Goal: Transaction & Acquisition: Purchase product/service

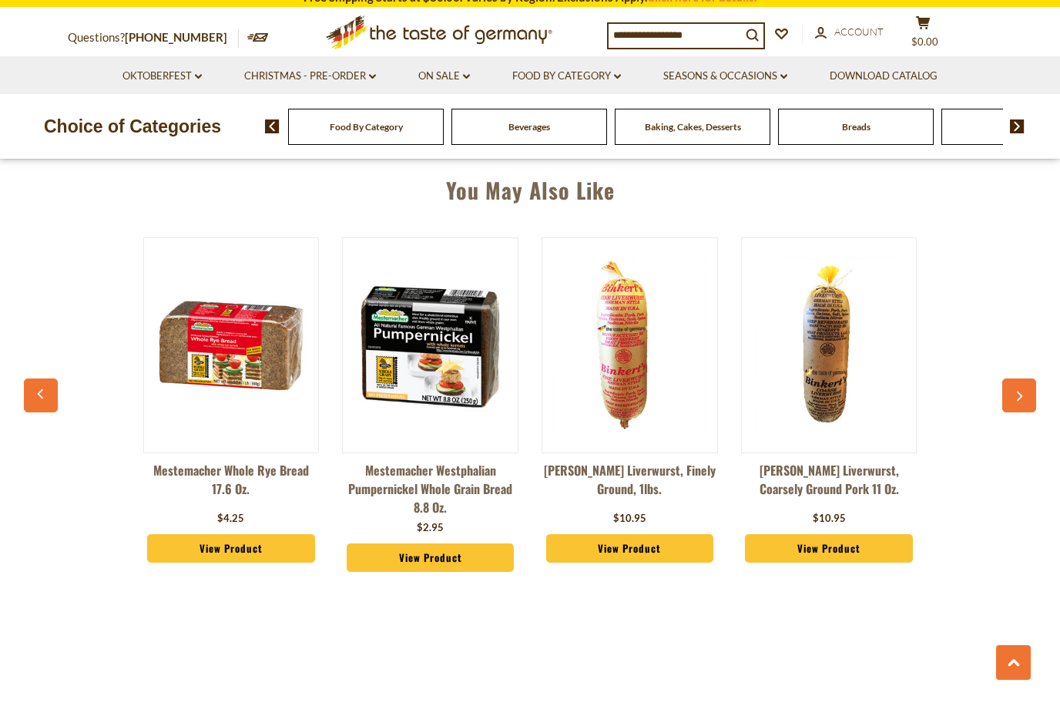
scroll to position [1093, 0]
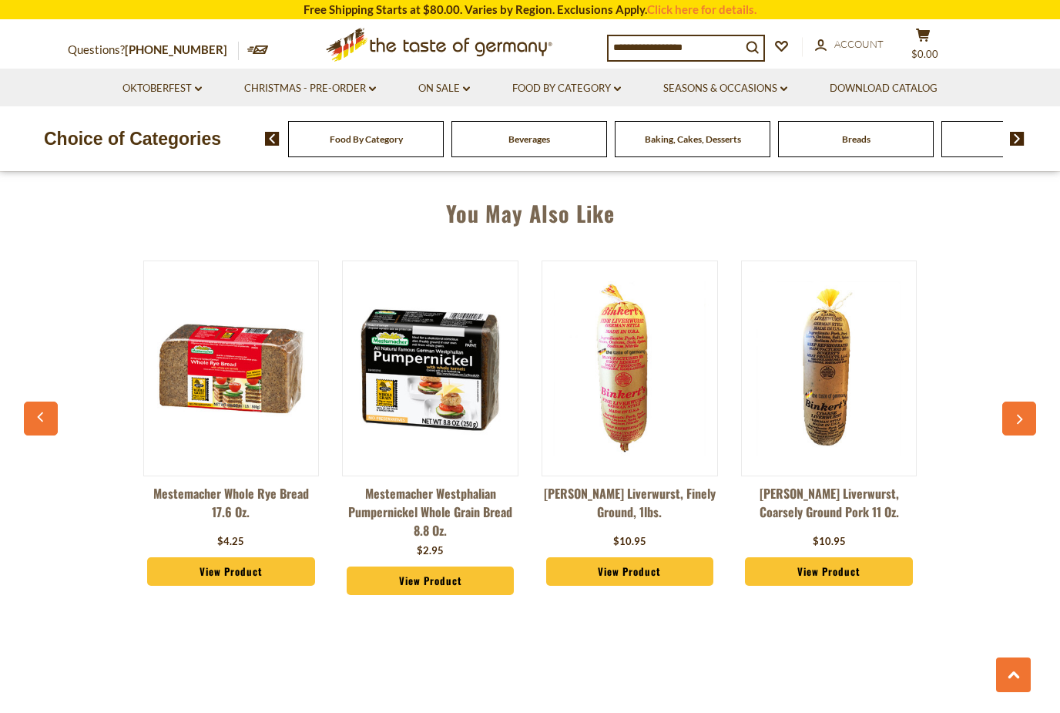
click at [1022, 414] on icon "button" at bounding box center [1019, 419] width 10 height 11
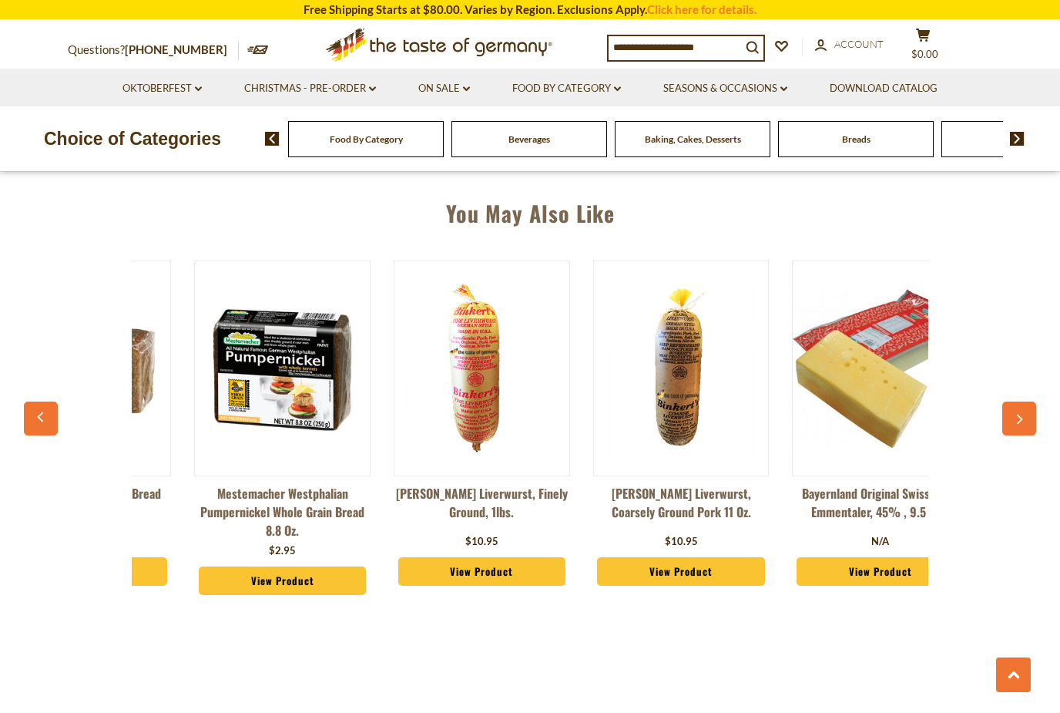
scroll to position [0, 200]
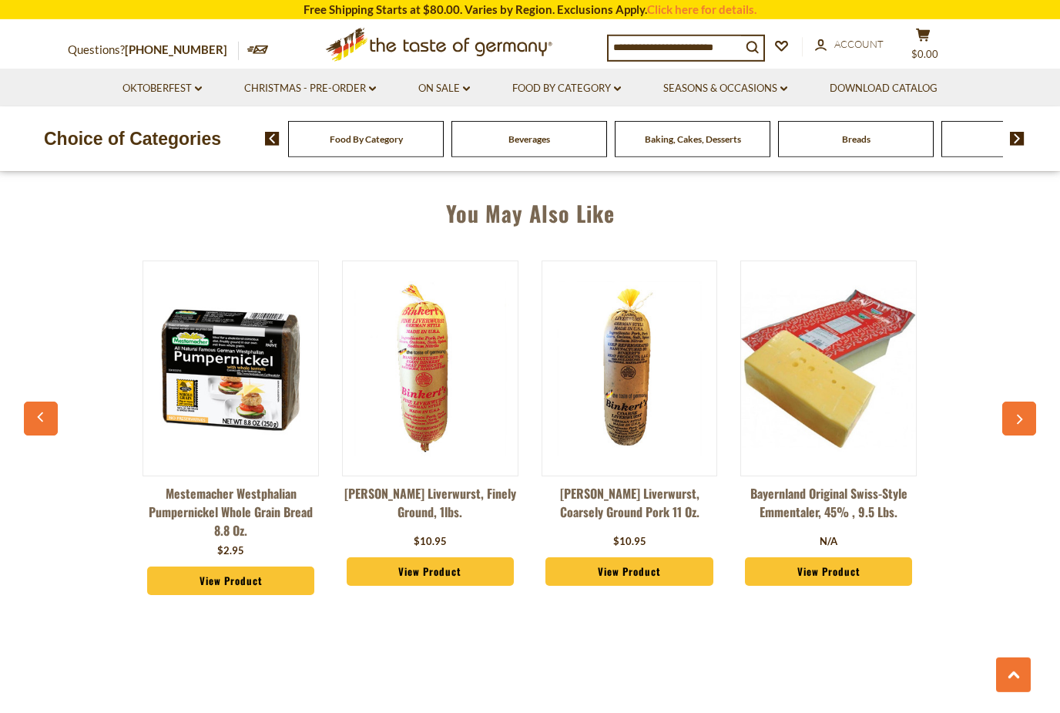
click at [1020, 428] on button "button" at bounding box center [1019, 418] width 34 height 34
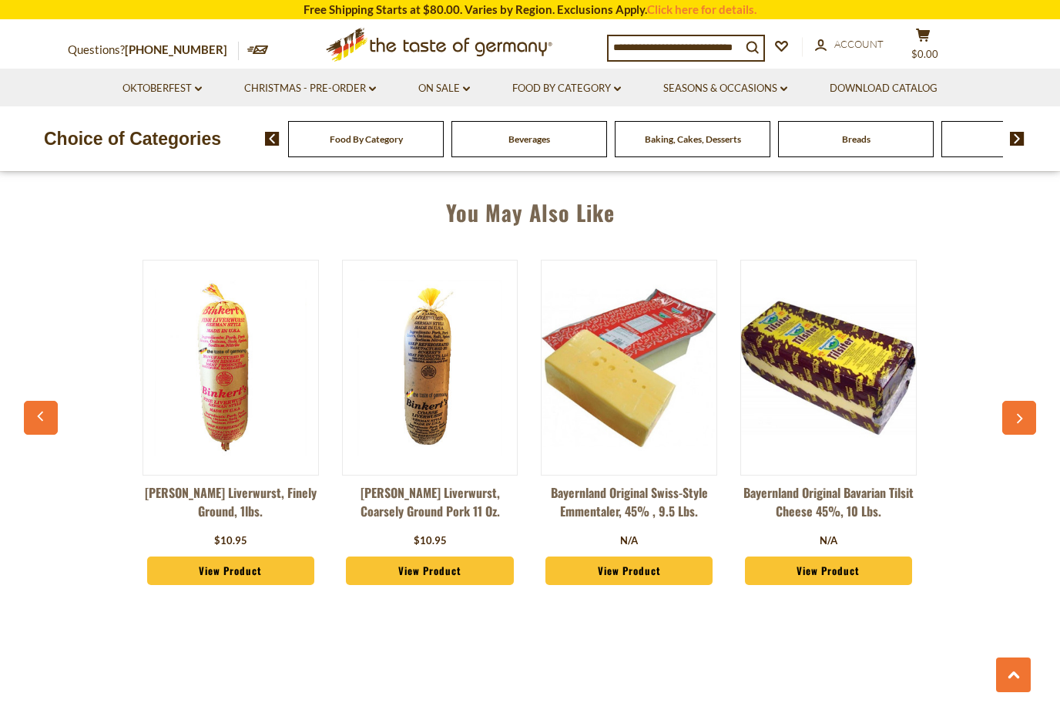
click at [1025, 431] on button "button" at bounding box center [1019, 418] width 34 height 34
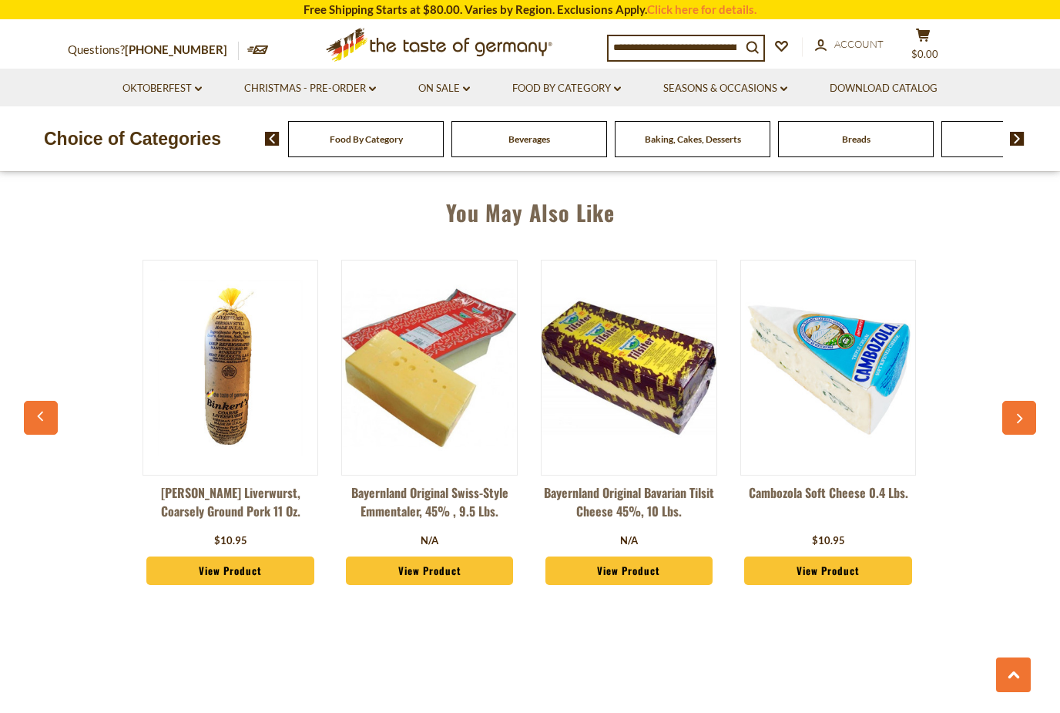
click at [1020, 459] on div "Mestemacher Whole Rye Bread 17.6 oz. $4.25 View Product Mestemacher Westphalian…" at bounding box center [530, 430] width 996 height 381
click at [1022, 430] on button "button" at bounding box center [1019, 418] width 34 height 34
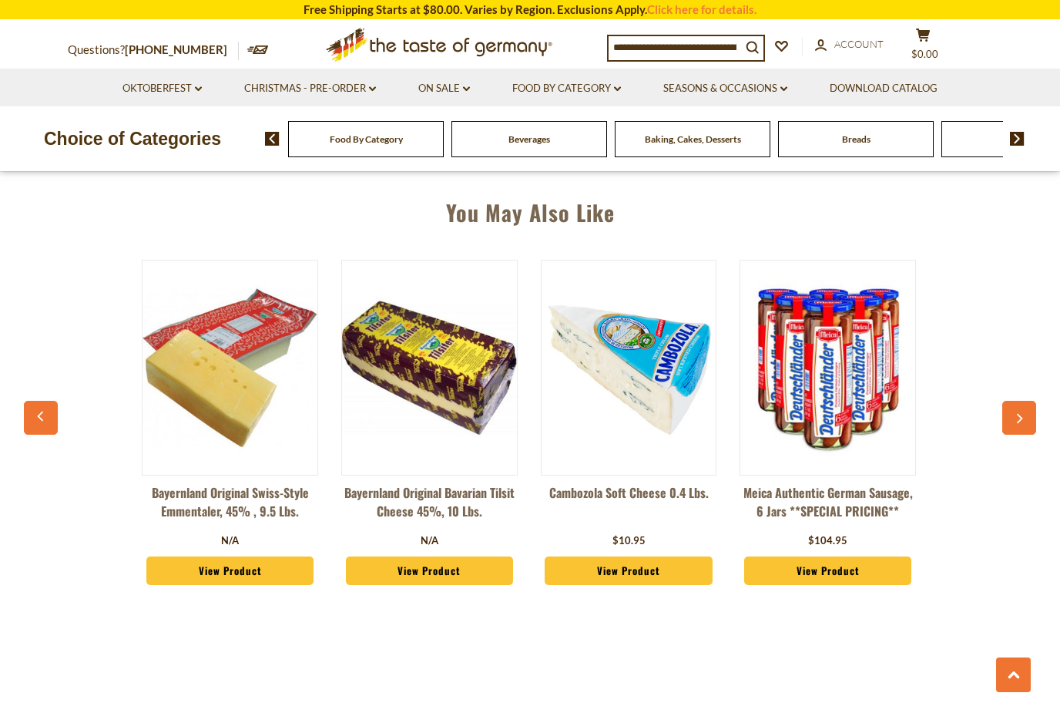
click at [1028, 431] on button "button" at bounding box center [1019, 418] width 34 height 34
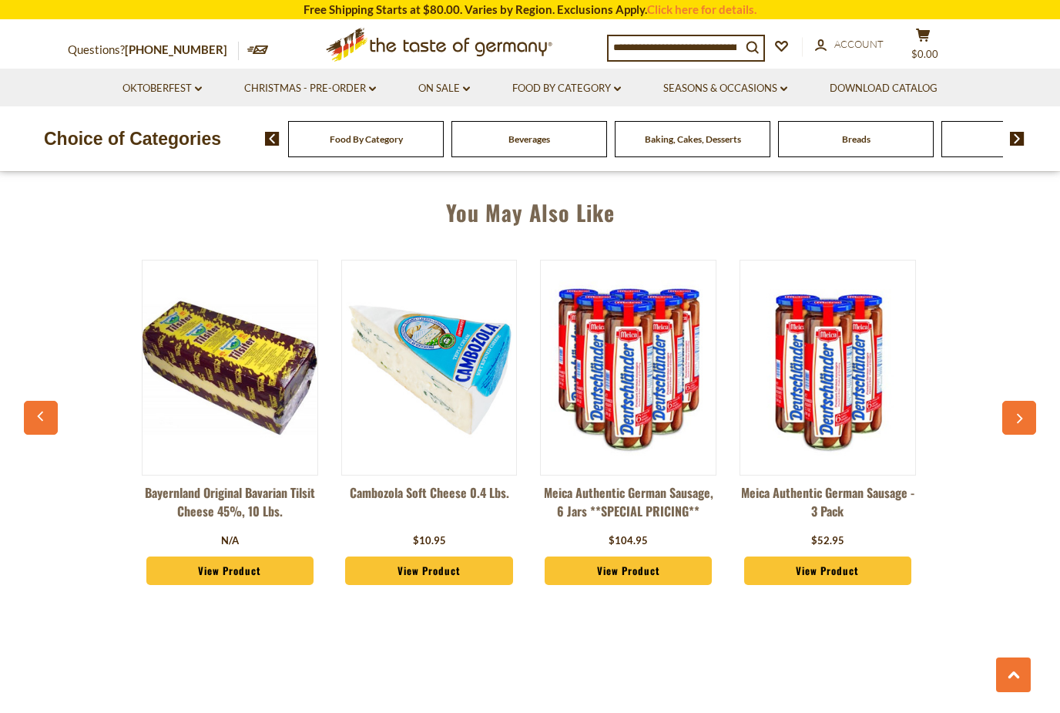
click at [1022, 430] on button "button" at bounding box center [1019, 418] width 34 height 34
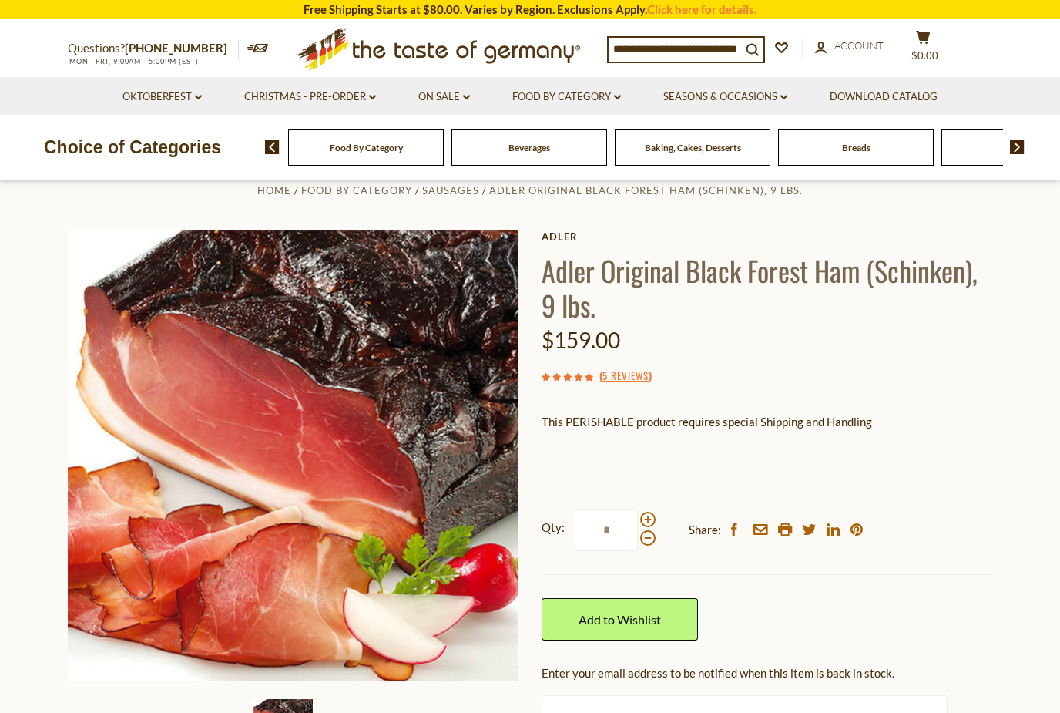
scroll to position [39, 0]
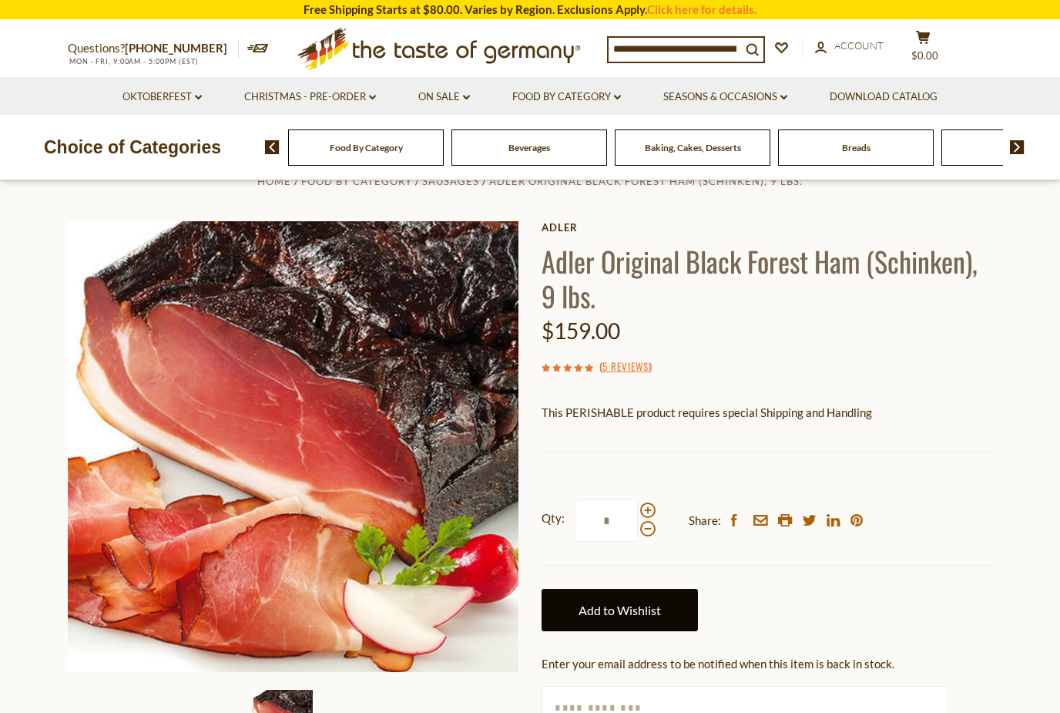
click at [609, 591] on link "Add to Wishlist" at bounding box center [620, 610] width 156 height 42
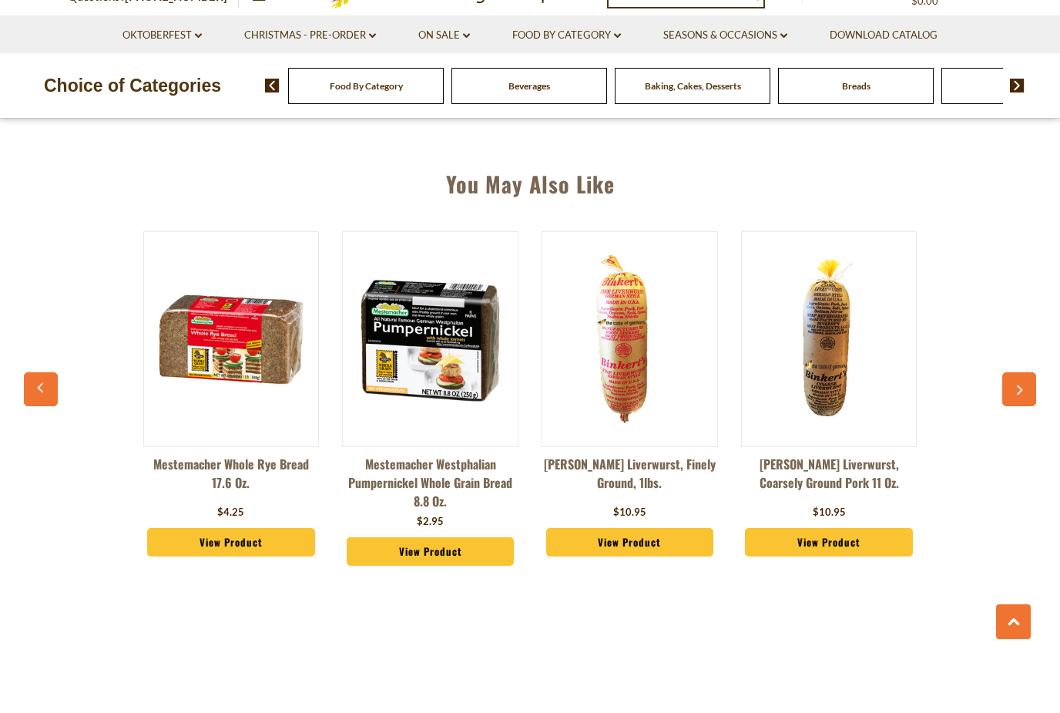
scroll to position [1089, 0]
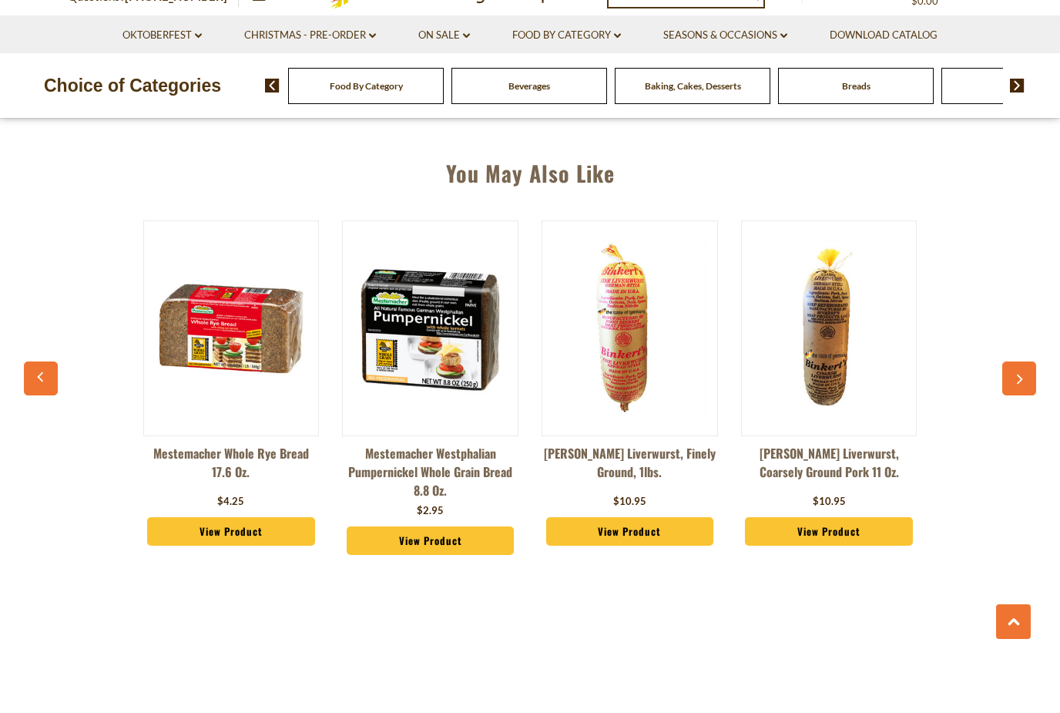
click at [1010, 415] on button "button" at bounding box center [1019, 432] width 34 height 34
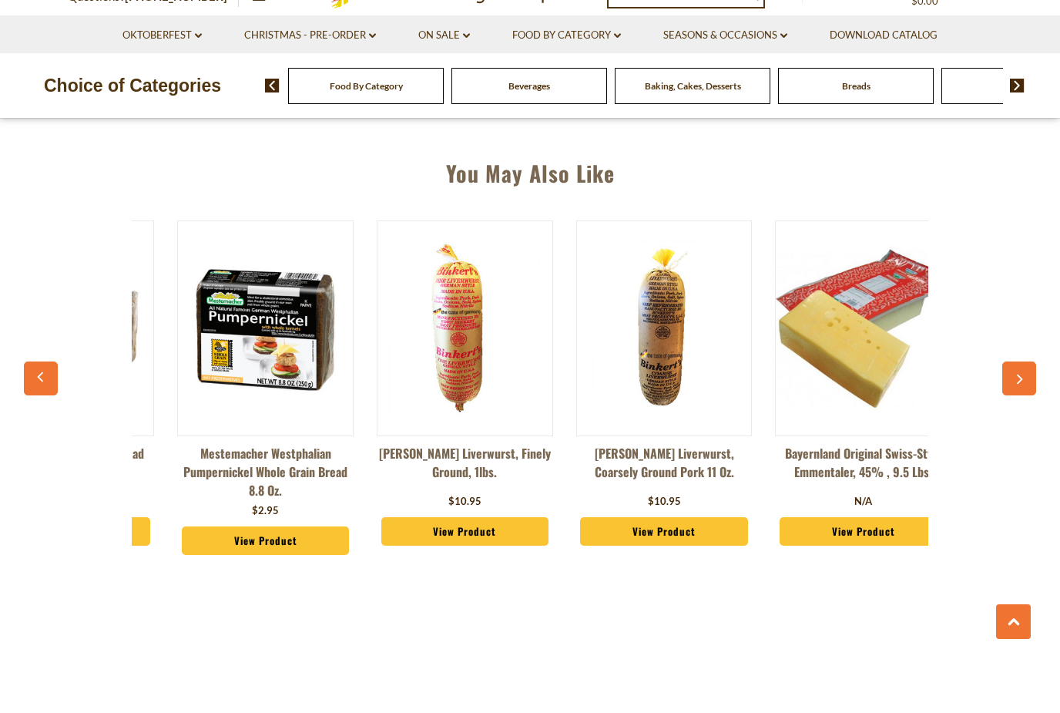
scroll to position [0, 200]
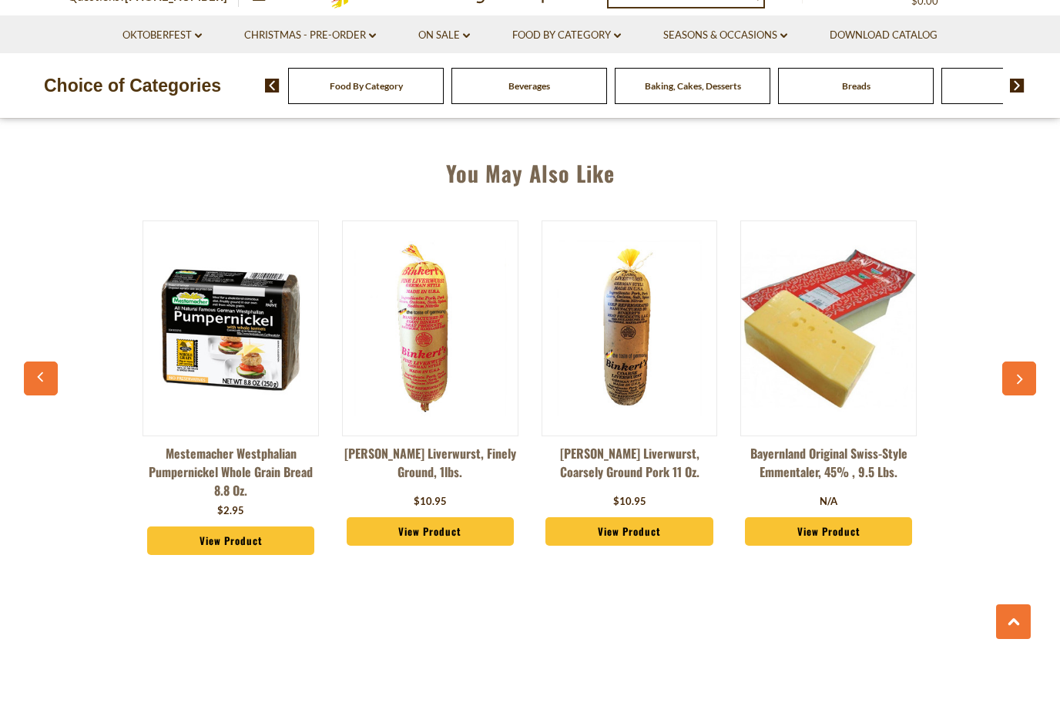
click at [1022, 427] on icon "button" at bounding box center [1019, 432] width 10 height 11
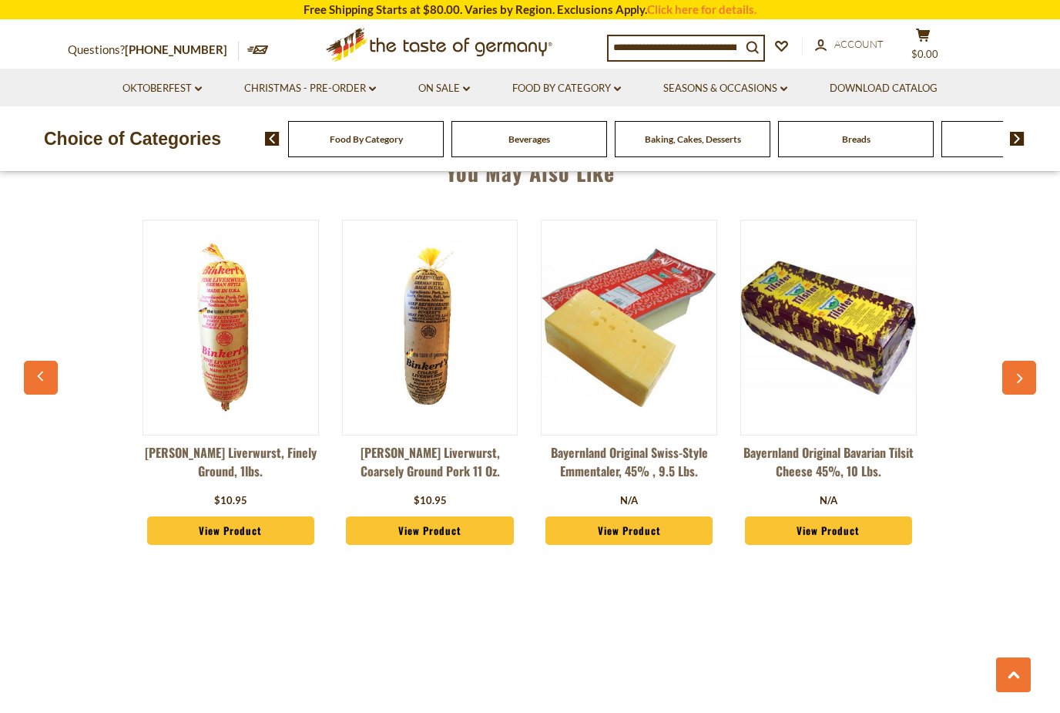
click at [1024, 378] on icon "button" at bounding box center [1019, 378] width 10 height 11
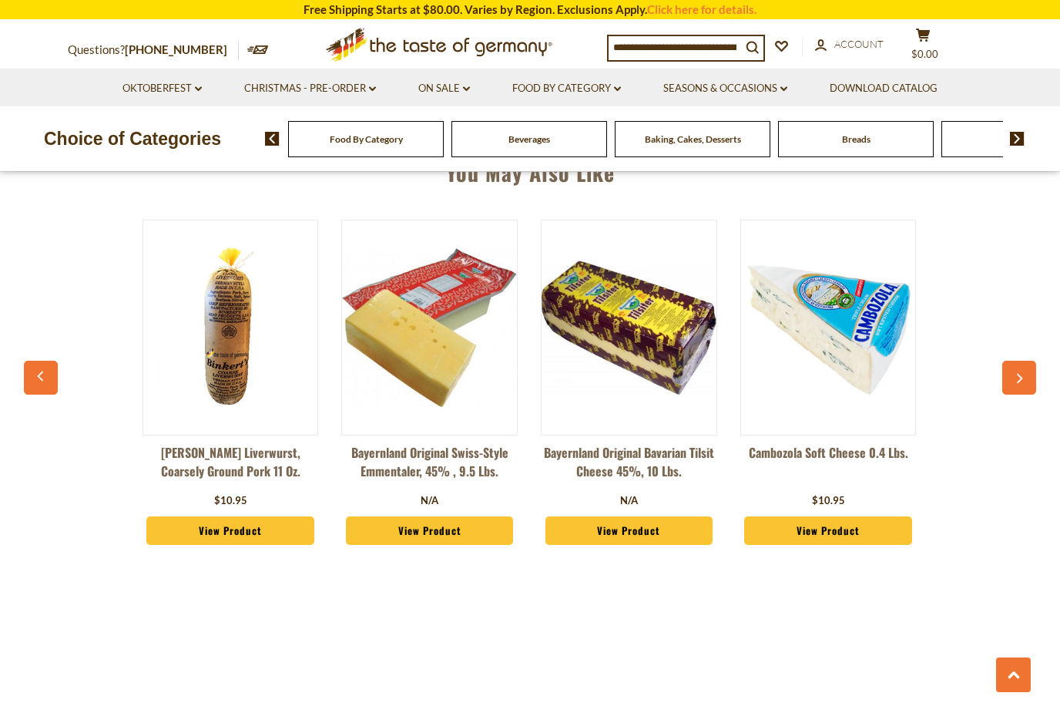
click at [1019, 388] on button "button" at bounding box center [1019, 378] width 34 height 34
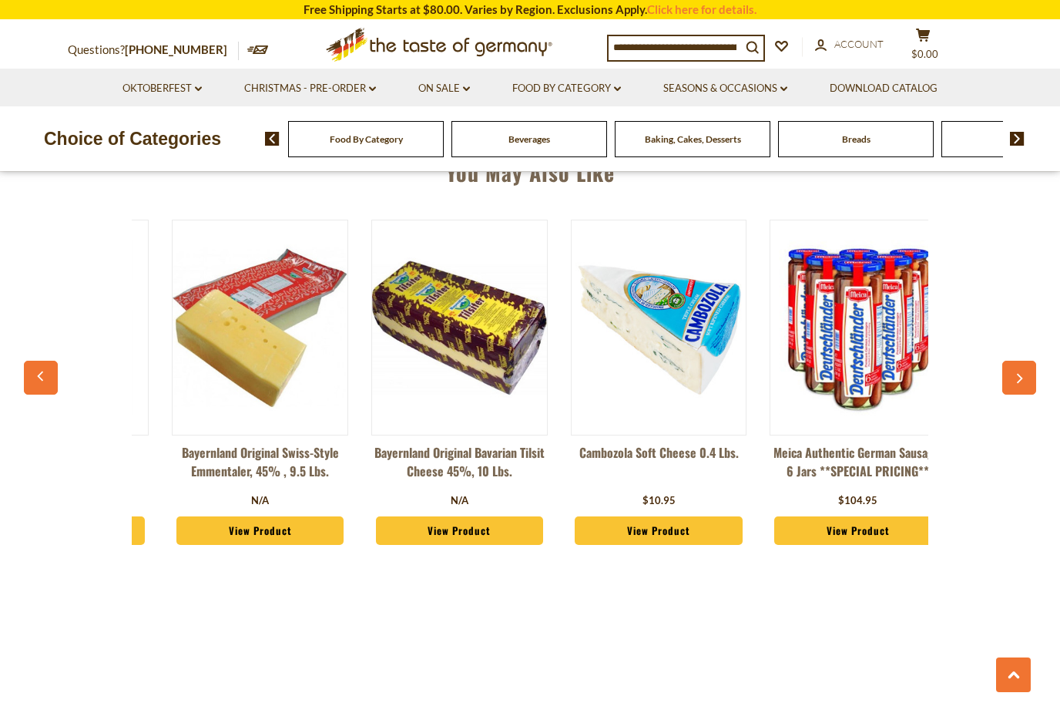
scroll to position [0, 798]
